Goal: Information Seeking & Learning: Understand process/instructions

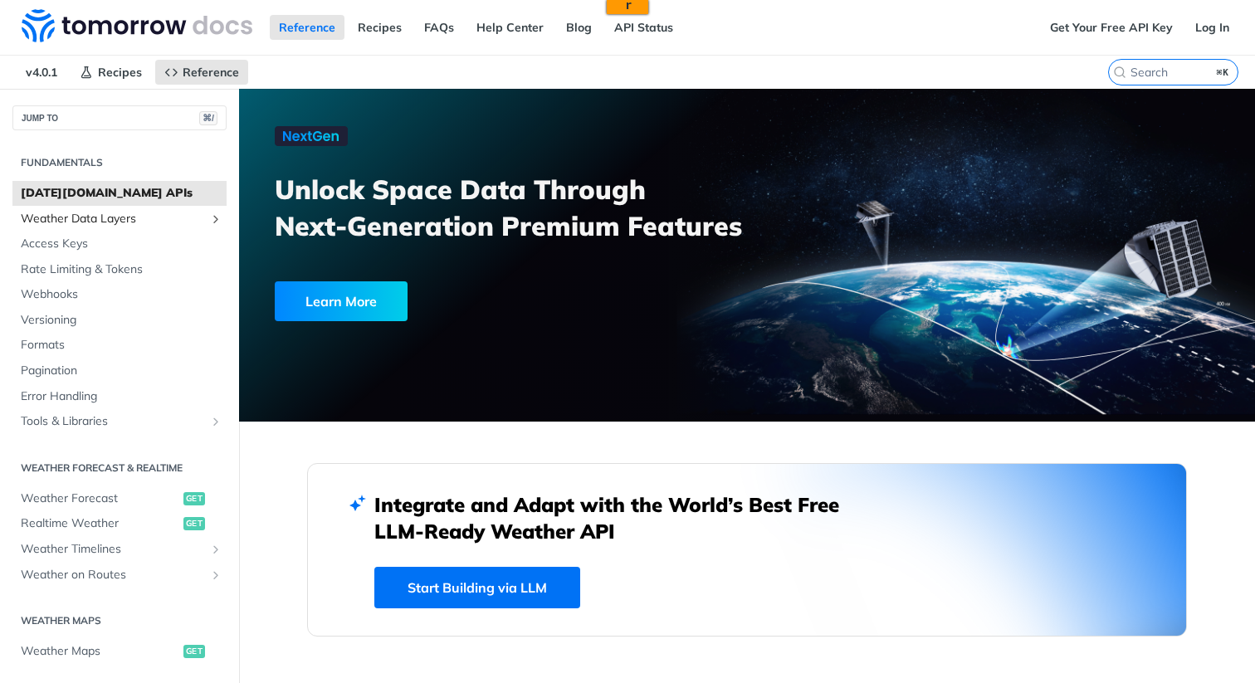
click at [108, 217] on span "Weather Data Layers" at bounding box center [113, 219] width 184 height 17
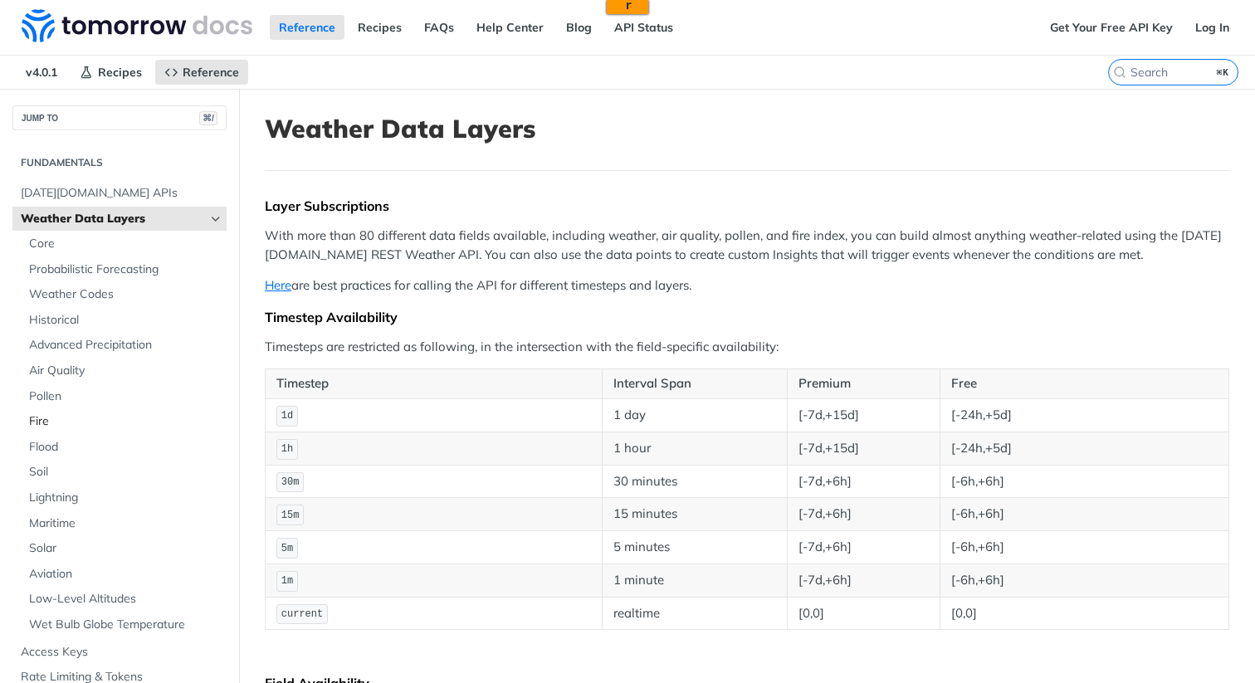
click at [102, 419] on span "Fire" at bounding box center [125, 421] width 193 height 17
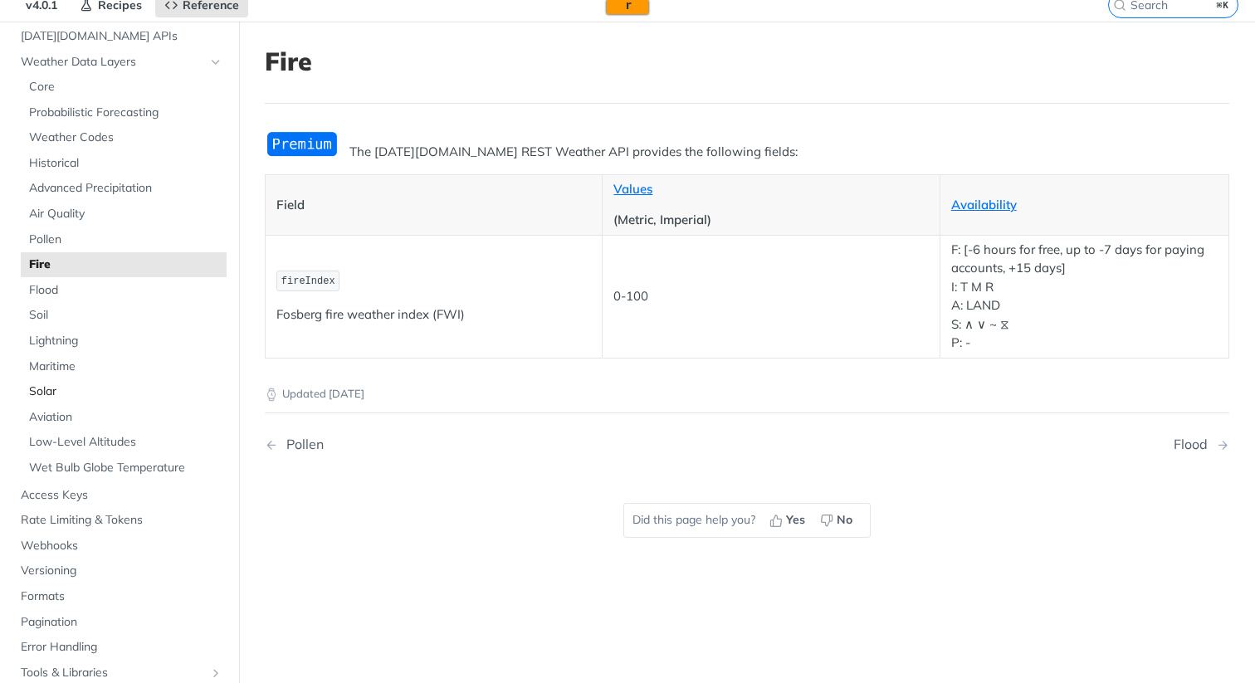
scroll to position [90, 0]
click at [93, 490] on span "Access Keys" at bounding box center [122, 494] width 202 height 17
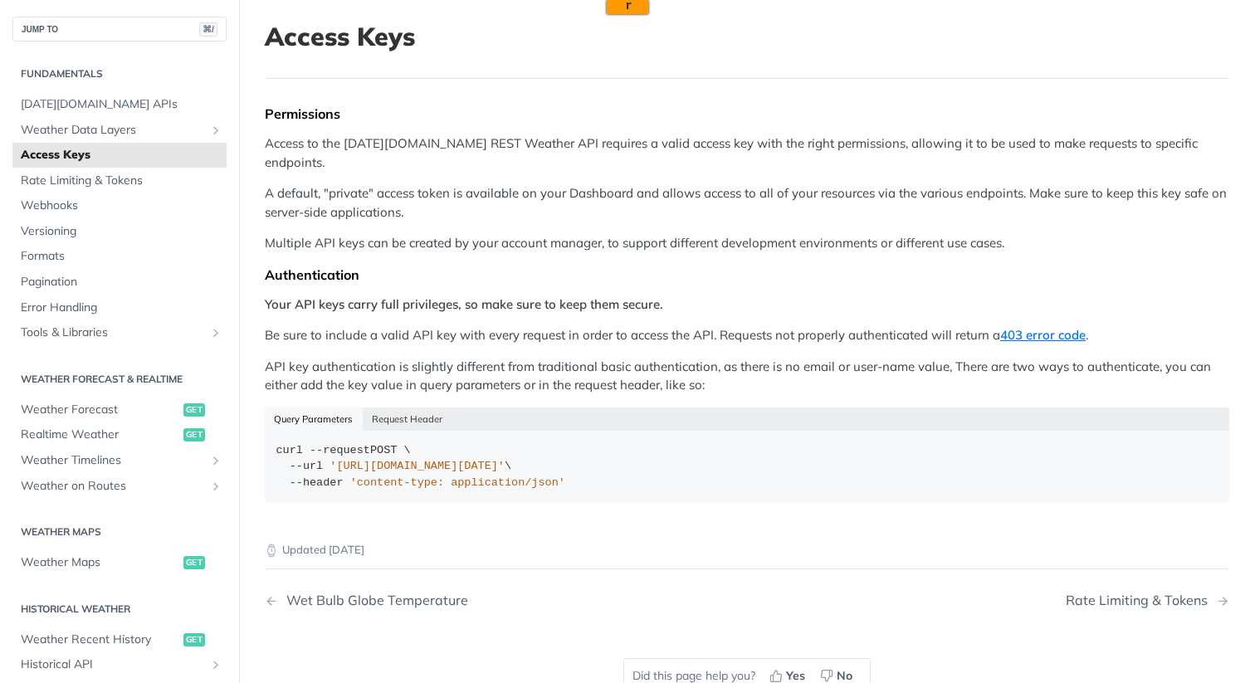
scroll to position [50, 0]
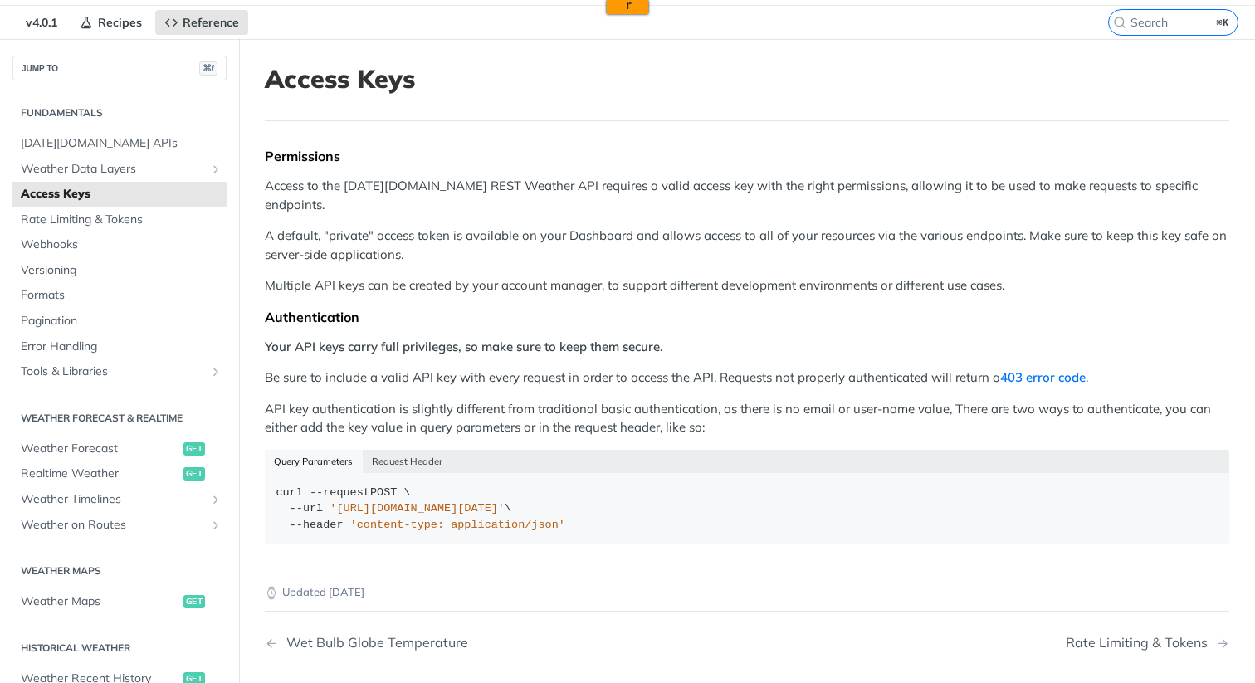
click at [456, 186] on p "Access to the [DATE][DOMAIN_NAME] REST Weather API requires a valid access key …" at bounding box center [747, 195] width 965 height 37
click at [181, 221] on span "Rate Limiting & Tokens" at bounding box center [122, 220] width 202 height 17
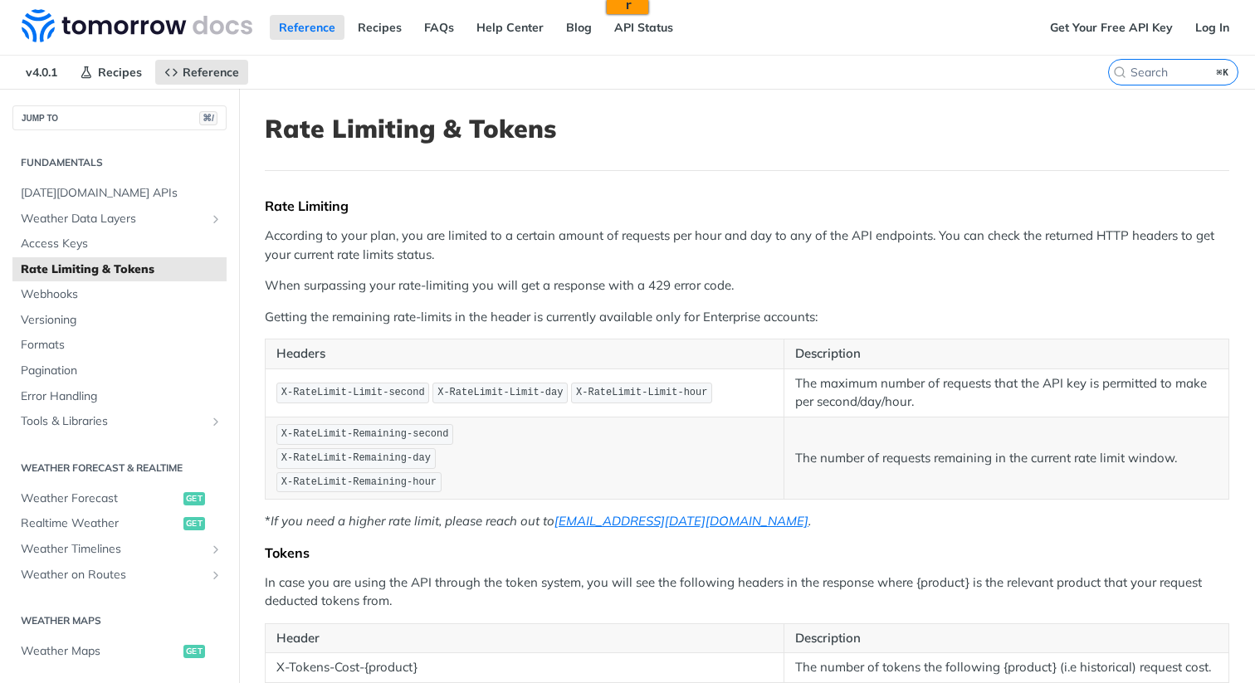
click at [523, 371] on td "X-RateLimit-Limit-second X-RateLimit-Limit-day X-RateLimit-Limit-hour" at bounding box center [525, 393] width 519 height 48
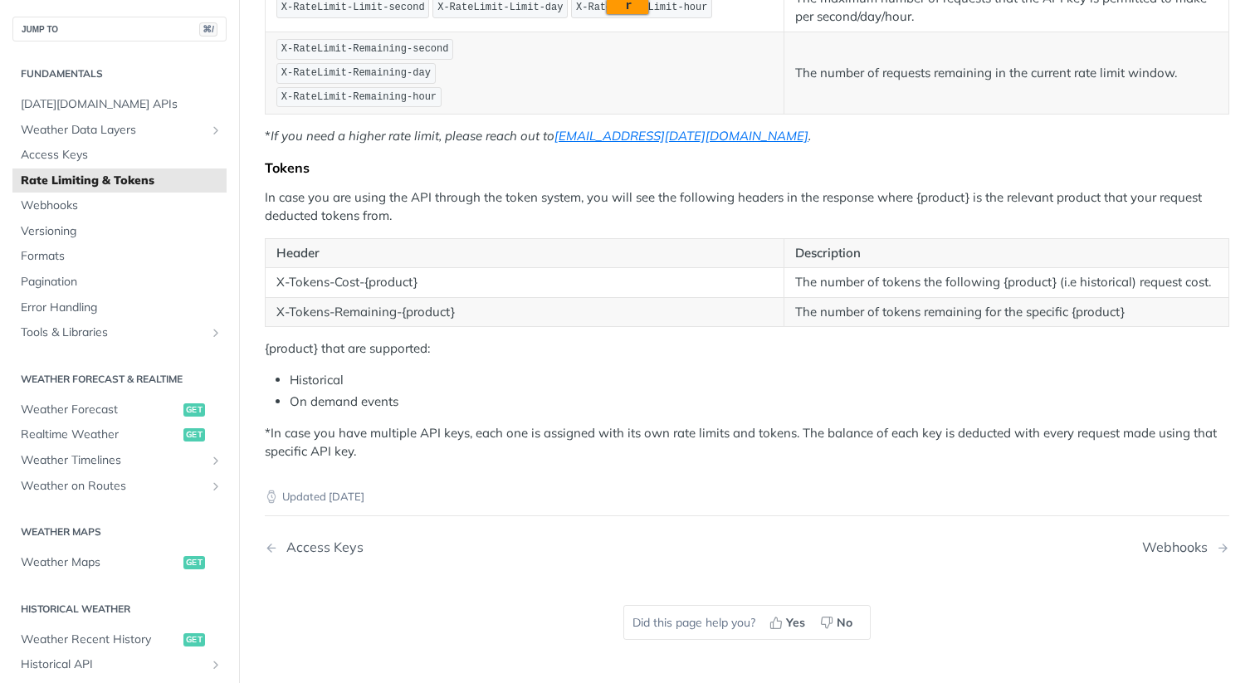
scroll to position [379, 0]
